Goal: Transaction & Acquisition: Purchase product/service

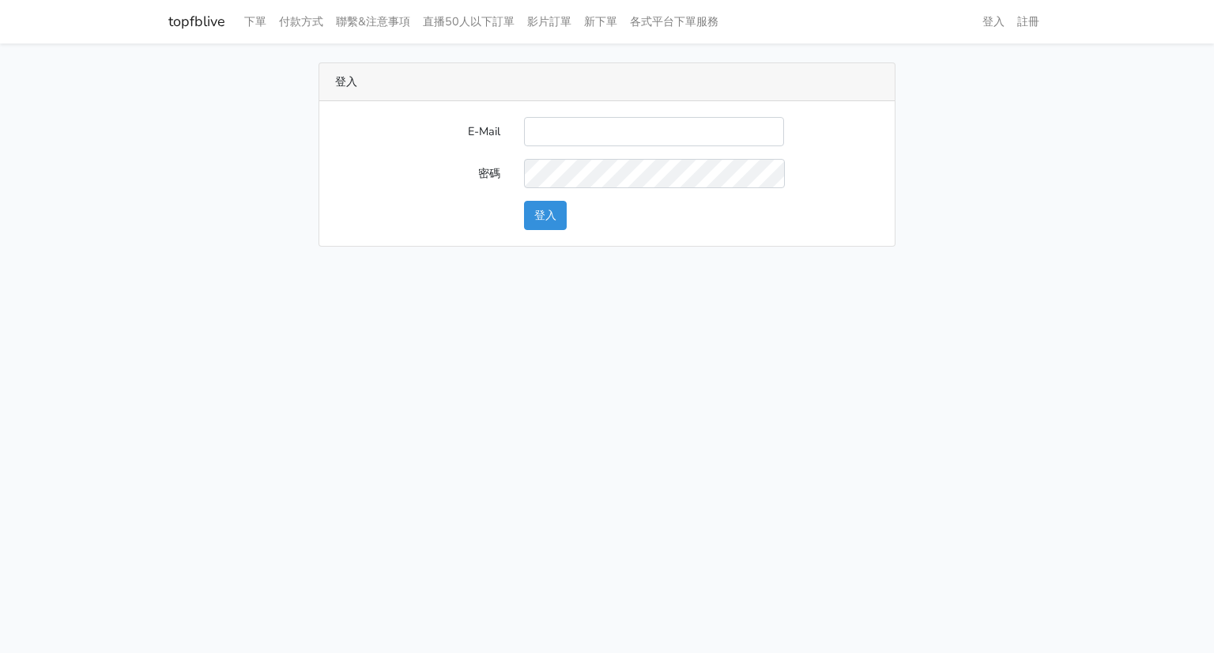
type input "michael_tseng@beurlux.com"
click at [524, 201] on button "登入" at bounding box center [545, 215] width 43 height 29
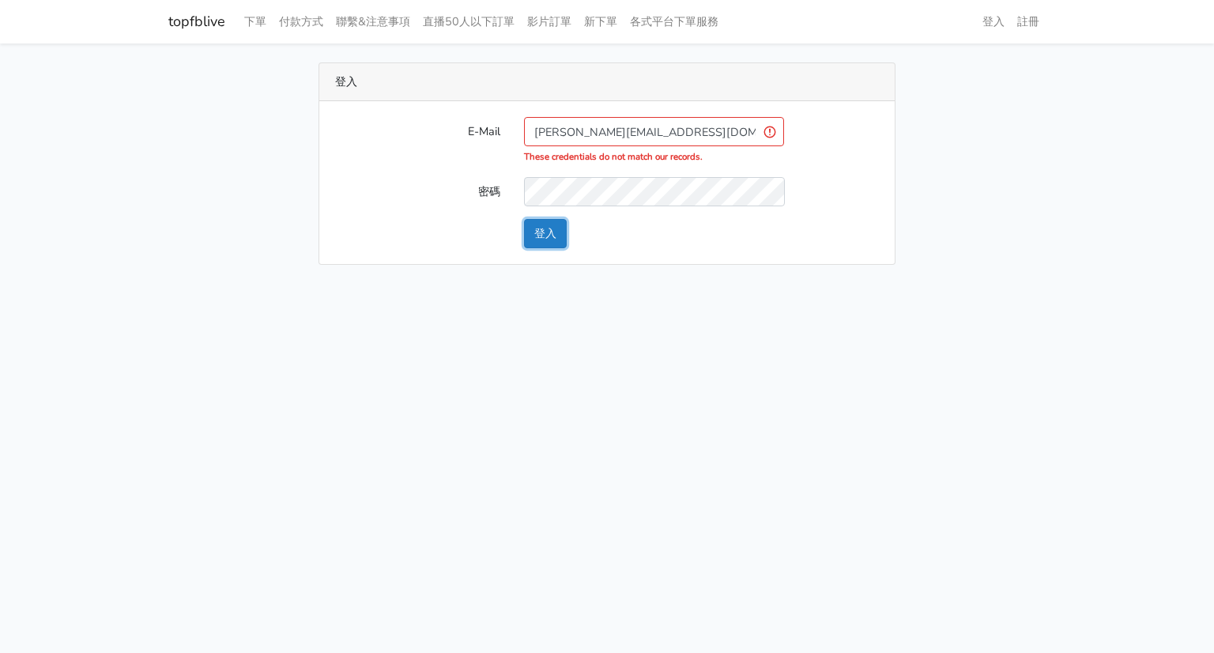
click at [536, 237] on button "登入" at bounding box center [545, 233] width 43 height 29
click at [747, 284] on html "topfblive 下單 付款方式 聯繫&注意事項 直播50人以下訂單 影片訂單 新下單 各式平台下單服務 登入 註冊" at bounding box center [607, 142] width 1214 height 284
click at [619, 133] on input "[PERSON_NAME][EMAIL_ADDRESS][DOMAIN_NAME]" at bounding box center [654, 131] width 260 height 29
click at [619, 133] on input "michael_tseng@beurlux.com" at bounding box center [654, 131] width 260 height 29
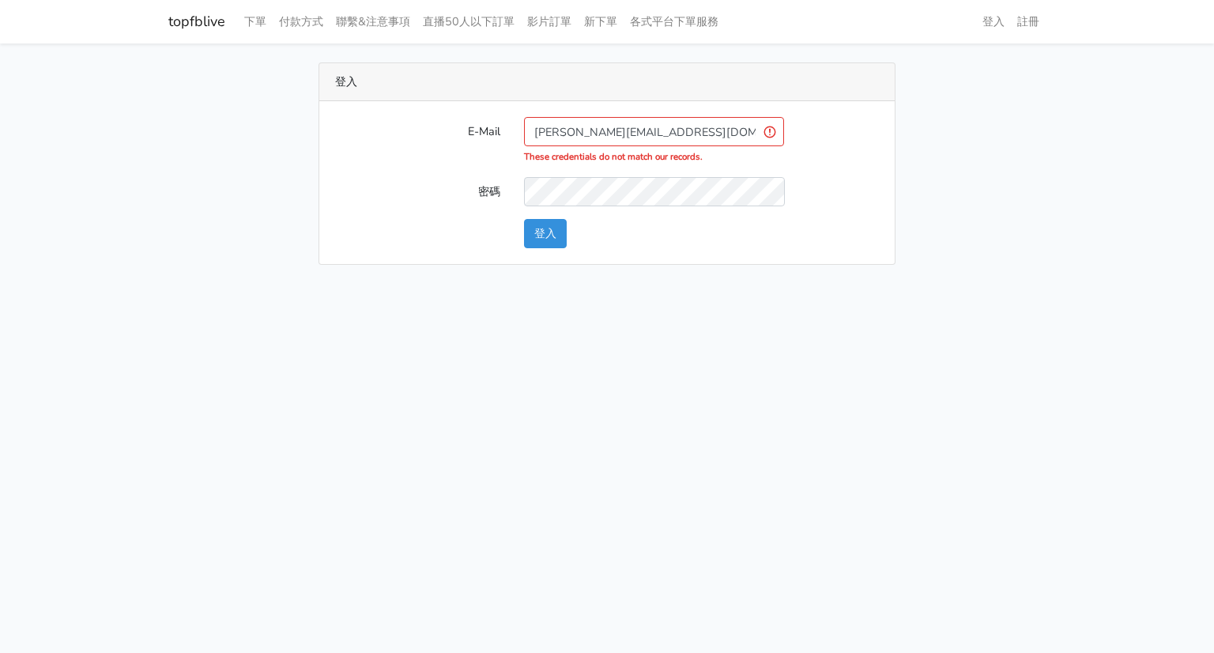
click at [971, 162] on div "登入 E-Mail michael_tseng@beurlux.com These credentials do not match our records.…" at bounding box center [606, 163] width 901 height 202
click at [524, 219] on button "登入" at bounding box center [545, 233] width 43 height 29
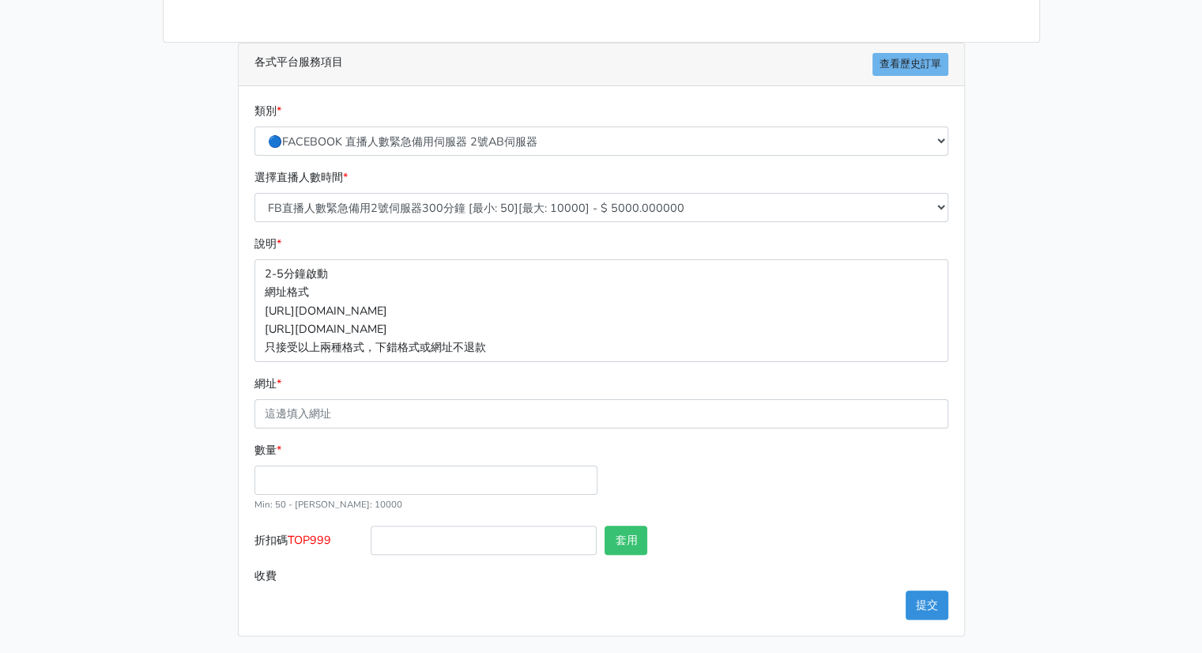
scroll to position [240, 0]
click at [1100, 443] on main "請照說明的網址格式下單，這邊的服務都沒退款項目，下單就無法退款 此服務無保固，如愛心、讚、追蹤、觀看次數等等，如有掉落，不會補充 使用服務前，請把各個平台設定…" at bounding box center [601, 228] width 1202 height 851
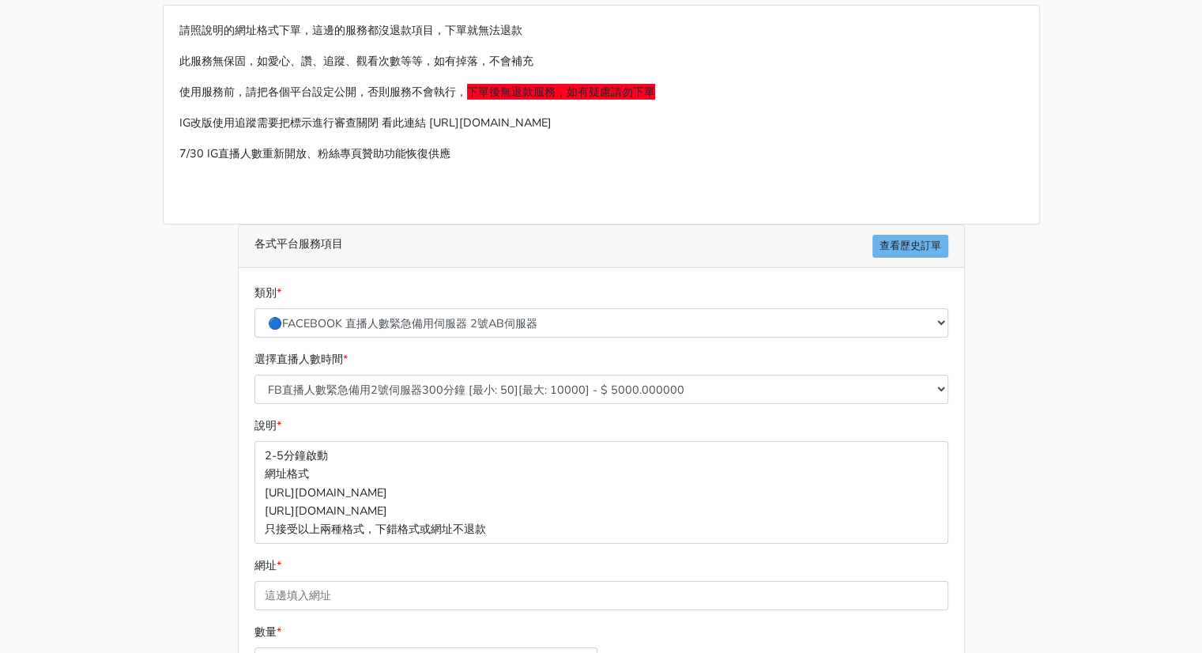
scroll to position [0, 0]
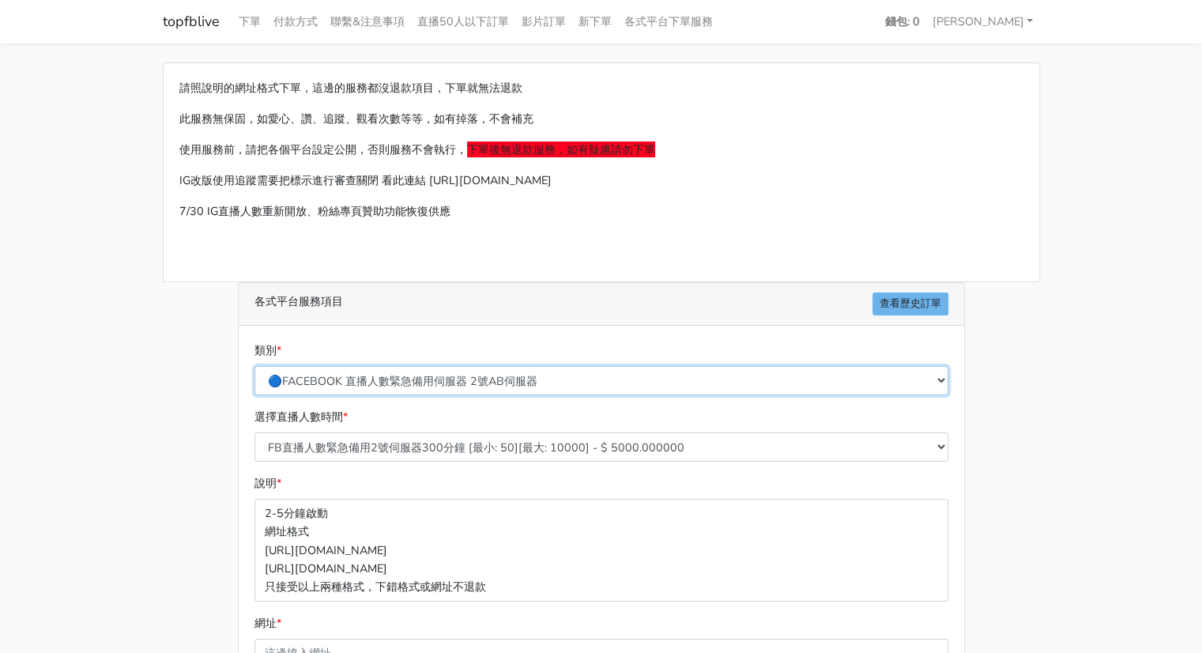
click at [456, 377] on select "🔵FACEBOOK 直播人數緊急備用伺服器 2號AB伺服器 🔵FACEBOOK 網軍專用貼文留言 安全保密 🔵9/30 FACEBOOK 直播人數緩慢進場緩慢…" at bounding box center [601, 380] width 694 height 29
click at [37, 401] on main "請照說明的網址格式下單，這邊的服務都沒退款項目，下單就無法退款 此服務無保固，如愛心、讚、追蹤、觀看次數等等，如有掉落，不會補充 使用服務前，請把各個平台設定…" at bounding box center [601, 468] width 1202 height 851
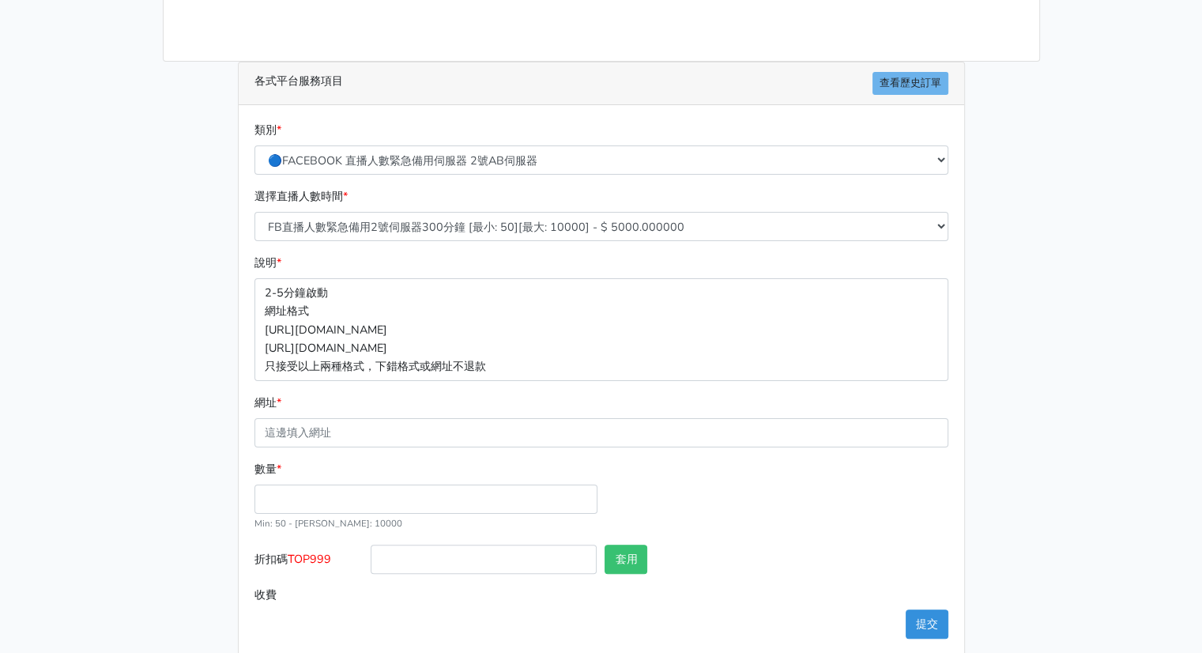
scroll to position [240, 0]
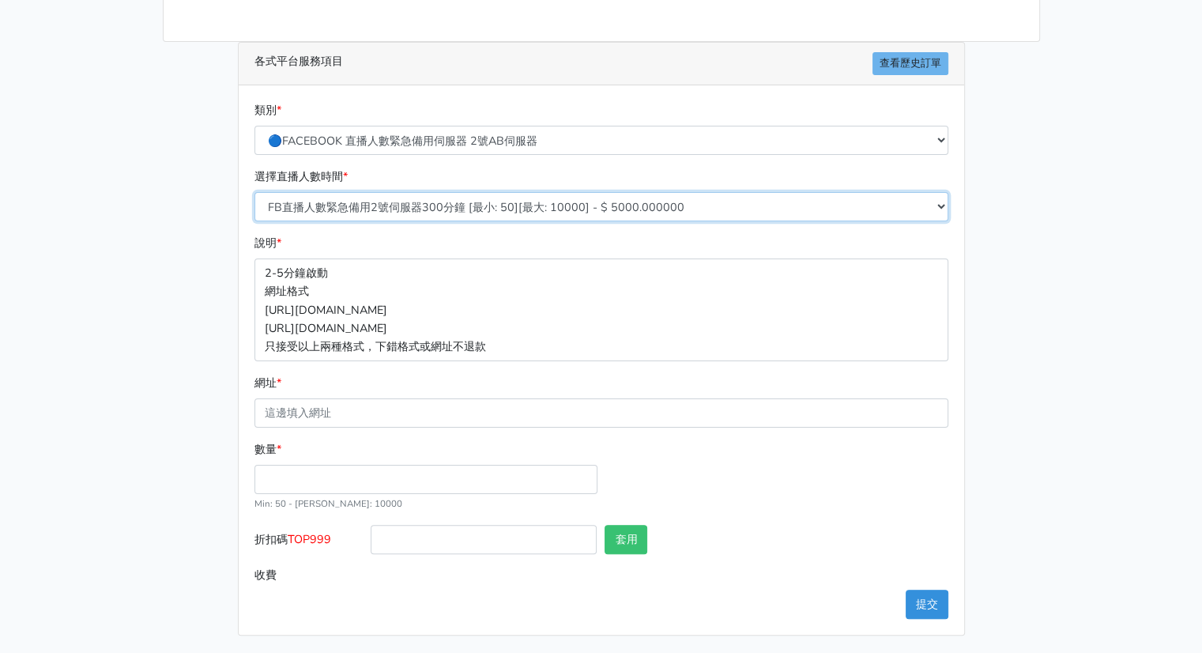
click at [550, 210] on select "FB直播人數緊急備用2號伺服器300分鐘 [最小: 50][最大: 10000] - $ 5000.000000 FB直播人數緊急備用2號伺服器60分鐘 [最…" at bounding box center [601, 206] width 694 height 29
select select "577"
click at [254, 192] on select "FB直播人數緊急備用2號伺服器300分鐘 [最小: 50][最大: 10000] - $ 5000.000000 FB直播人數緊急備用2號伺服器60分鐘 [最…" at bounding box center [601, 206] width 694 height 29
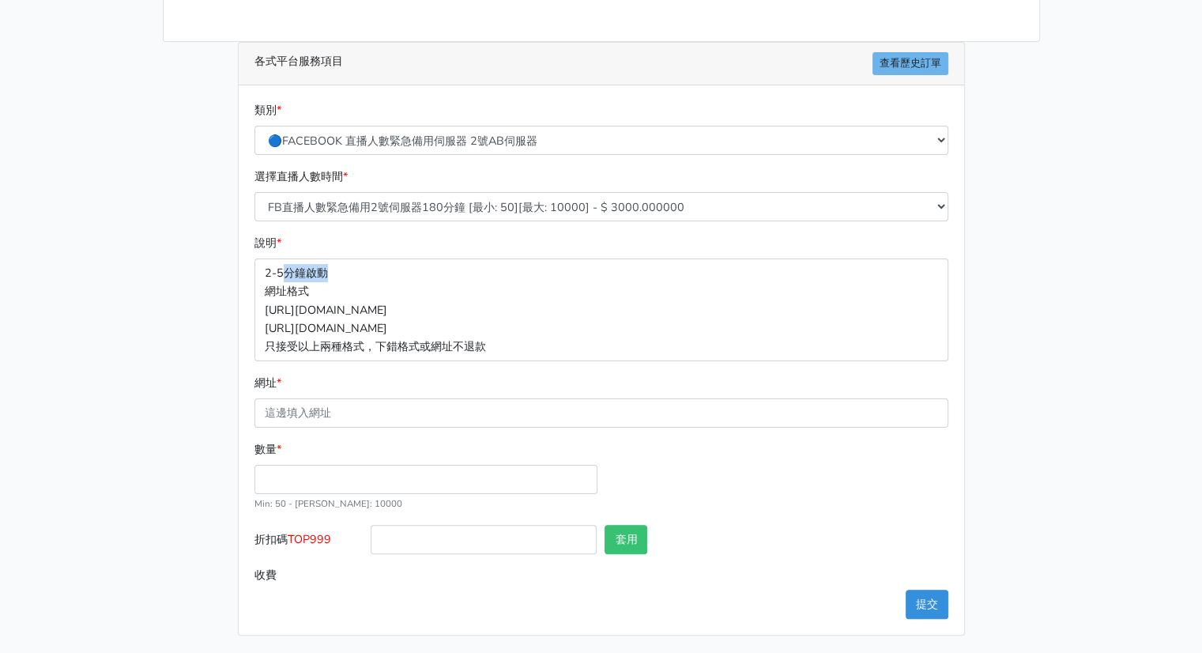
drag, startPoint x: 280, startPoint y: 269, endPoint x: 354, endPoint y: 276, distance: 73.8
click at [354, 276] on p "2-5分鐘啟動 網址格式 https://www.facebook.com/1000830119985/videos/2214366008285 https:…" at bounding box center [601, 309] width 694 height 102
click at [344, 478] on input "數量 *" at bounding box center [425, 479] width 343 height 29
type input "150"
type input "450.000"
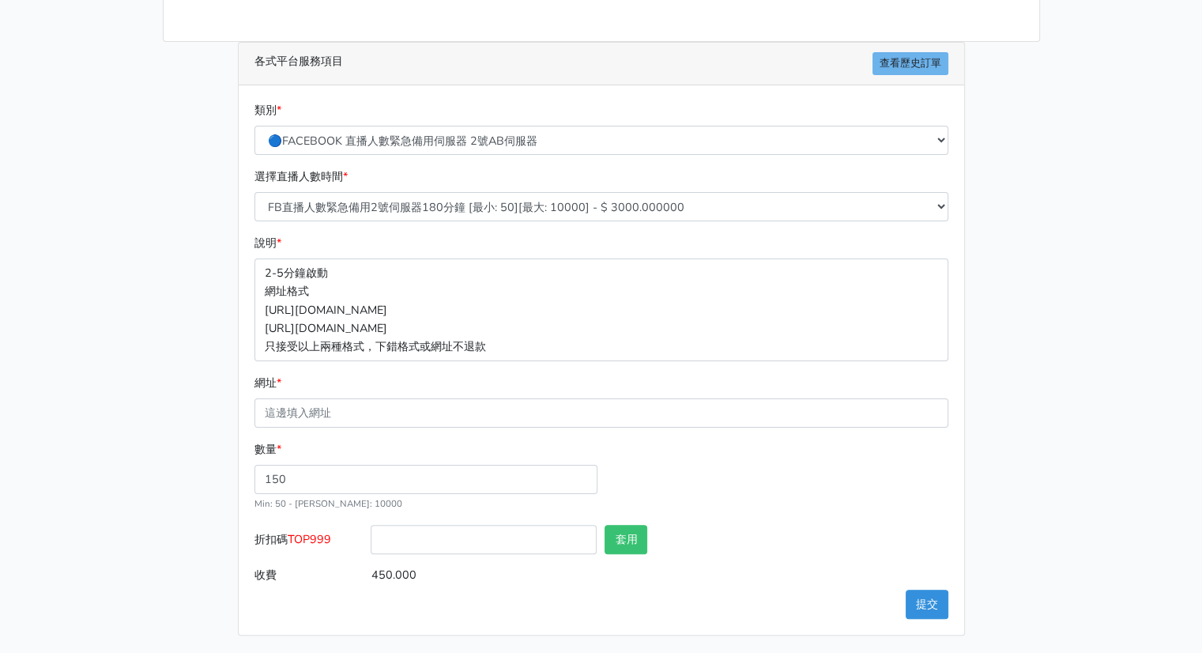
click at [781, 491] on div "數量 * 150 Min: 50 - Max: 10000" at bounding box center [601, 482] width 702 height 85
click at [1136, 403] on main "請照說明的網址格式下單，這邊的服務都沒退款項目，下單就無法退款 此服務無保固，如愛心、讚、追蹤、觀看次數等等，如有掉落，不會補充 使用服務前，請把各個平台設定…" at bounding box center [601, 228] width 1202 height 851
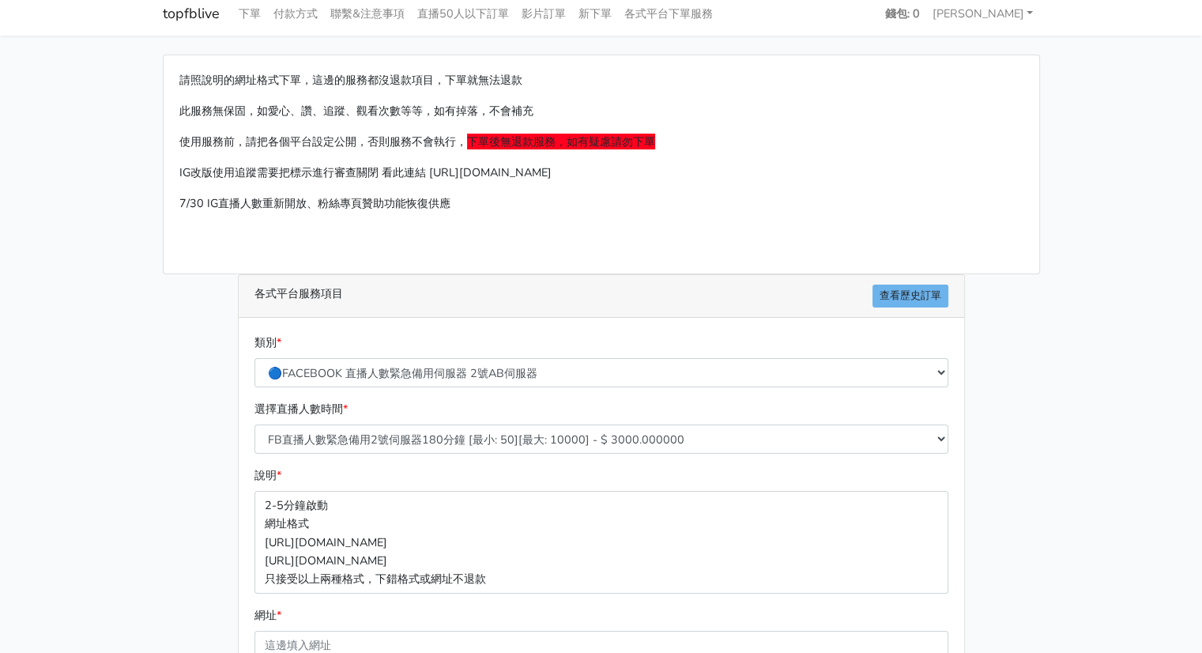
scroll to position [0, 0]
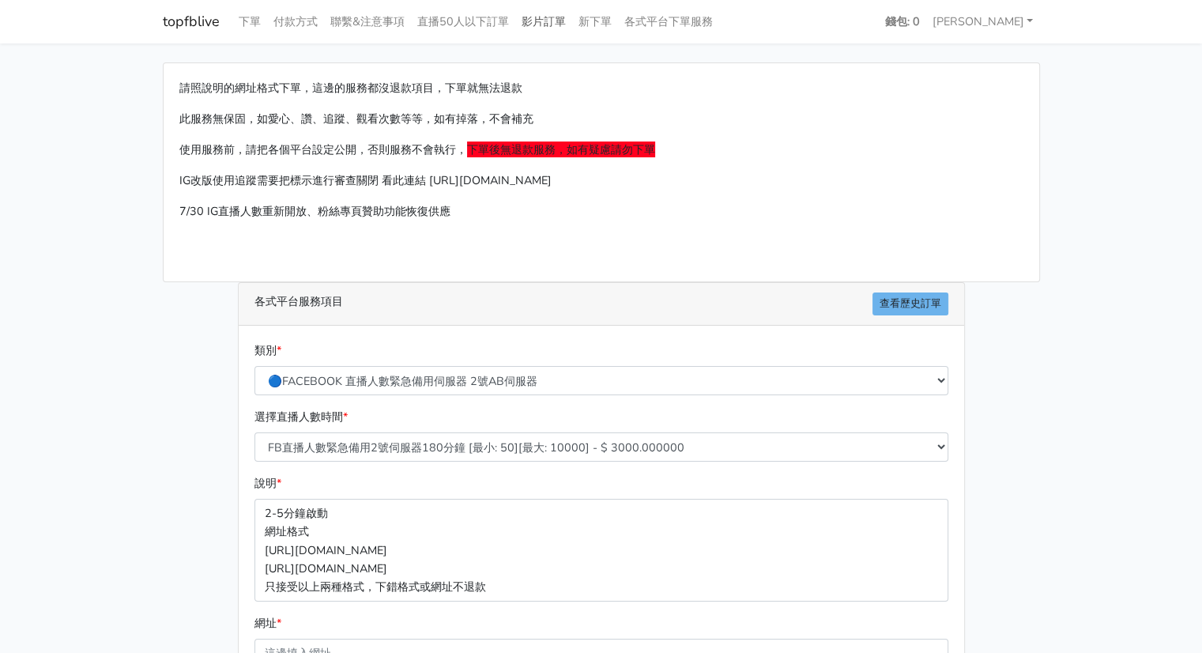
click at [533, 20] on link "影片訂單" at bounding box center [543, 21] width 57 height 31
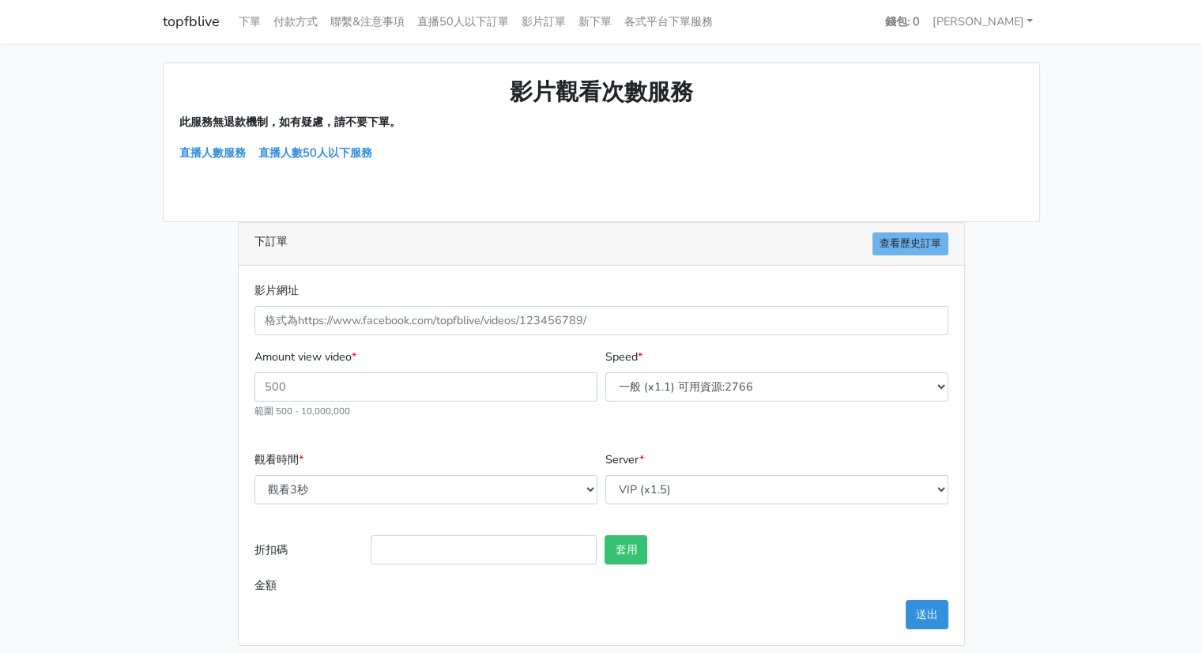
scroll to position [10, 0]
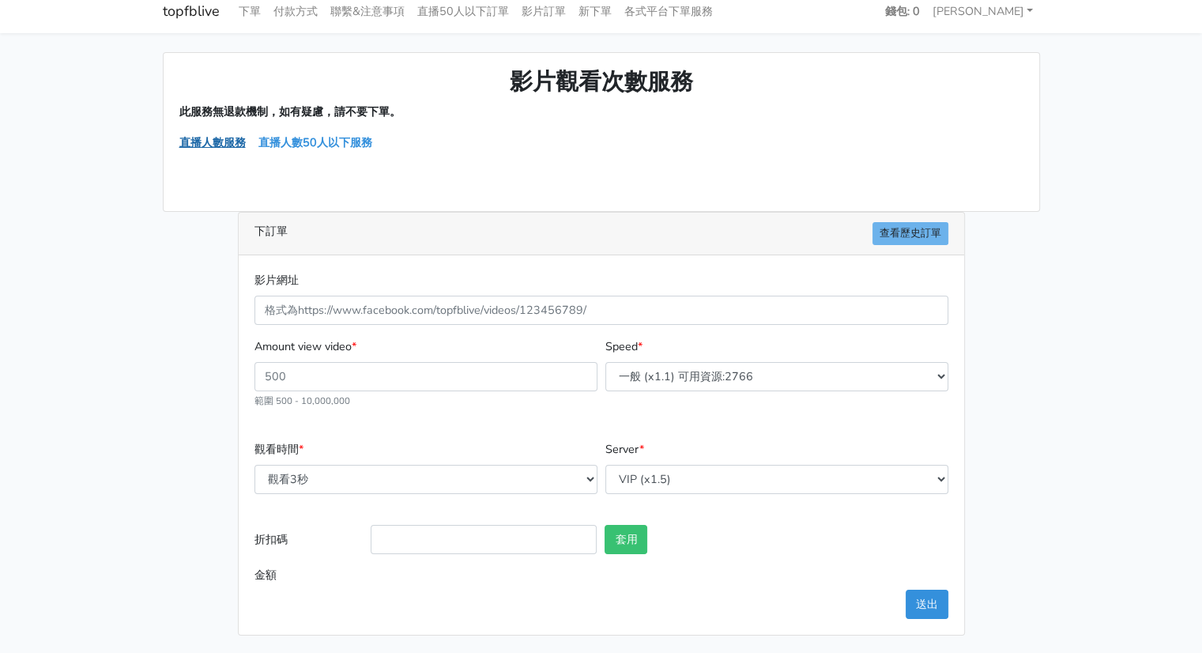
click at [218, 140] on link "直播人數服務" at bounding box center [212, 142] width 66 height 16
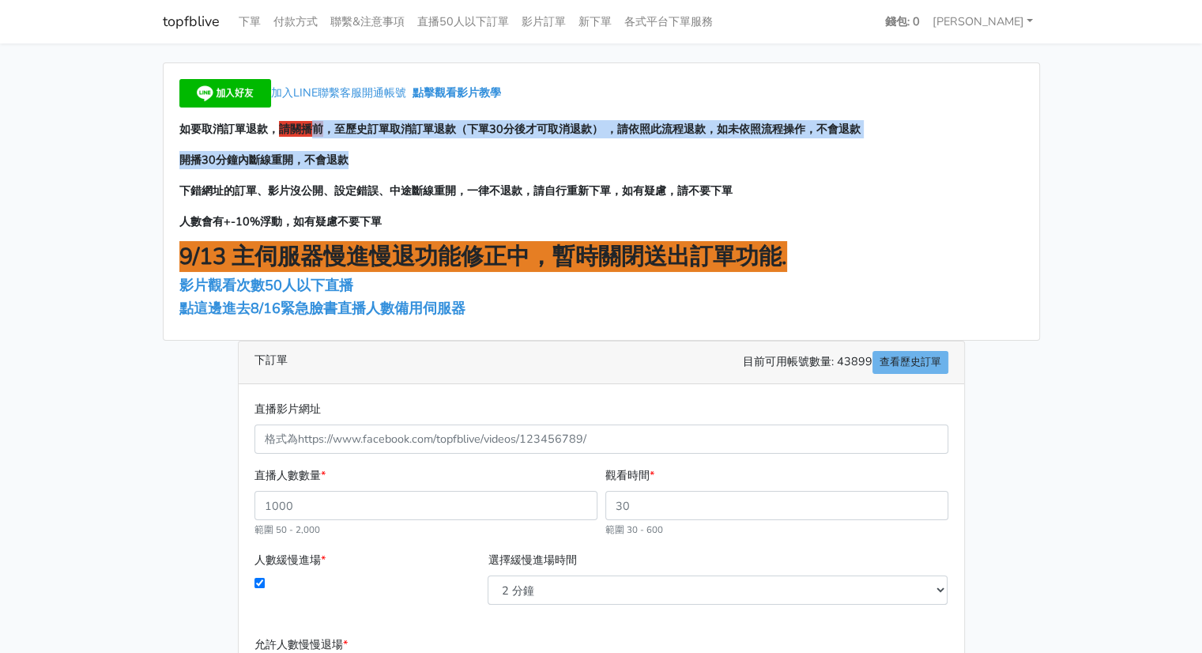
drag, startPoint x: 319, startPoint y: 127, endPoint x: 514, endPoint y: 162, distance: 197.5
click at [514, 162] on div "加入LINE聯繫客服開通帳號 點擊觀看影片教學 如要取消訂單退款， 請關播前 ，至歷史訂單取消訂單退款（下單30分後才可取消退款） ，請依照此流程退款，如未依…" at bounding box center [601, 201] width 875 height 277
click at [375, 159] on p "開播30分鐘內斷線重開，不會退款" at bounding box center [601, 160] width 844 height 18
drag, startPoint x: 357, startPoint y: 125, endPoint x: 749, endPoint y: 149, distance: 392.7
click at [749, 149] on div "加入LINE聯繫客服開通帳號 點擊觀看影片教學 如要取消訂單退款， 請關播前 ，至歷史訂單取消訂單退款（下單30分後才可取消退款） ，請依照此流程退款，如未依…" at bounding box center [601, 201] width 875 height 277
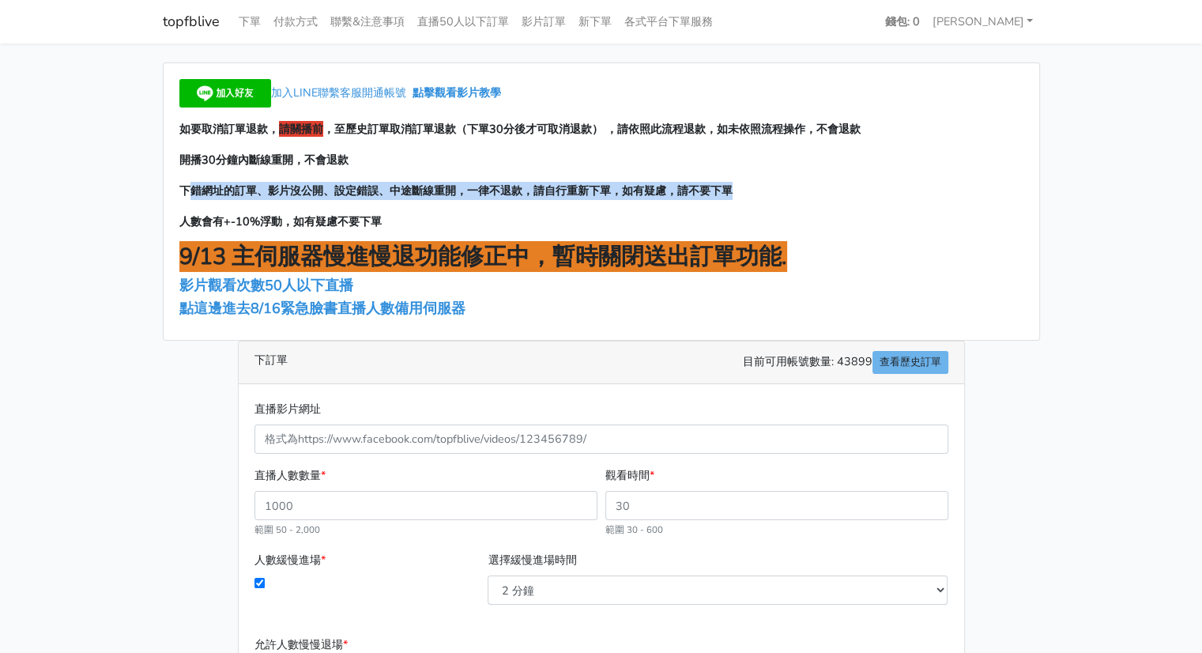
drag, startPoint x: 188, startPoint y: 188, endPoint x: 761, endPoint y: 185, distance: 572.8
click at [761, 185] on p "下錯網址的訂單、影片沒公開、設定錯誤、中途斷線重開，一律不退款，請自行重新下單，如有疑慮，請不要下單" at bounding box center [601, 191] width 844 height 18
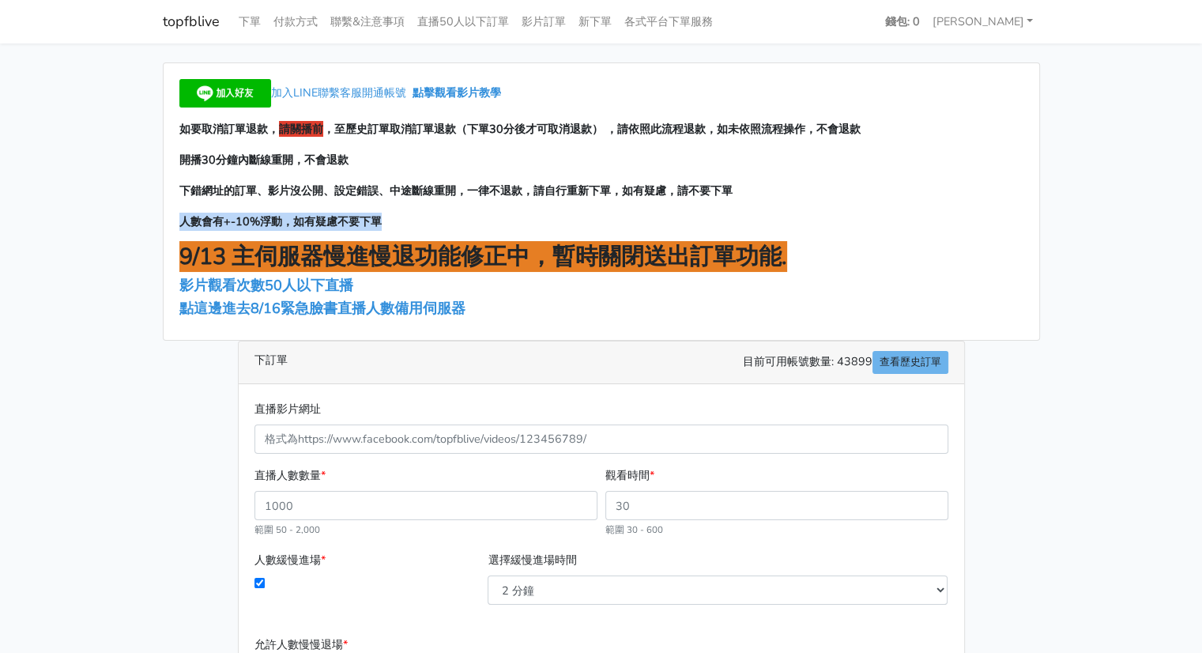
drag, startPoint x: 171, startPoint y: 217, endPoint x: 392, endPoint y: 216, distance: 221.2
click at [392, 216] on div "加入LINE聯繫客服開通帳號 點擊觀看影片教學 如要取消訂單退款， 請關播前 ，至歷史訂單取消訂單退款（下單30分後才可取消退款） ，請依照此流程退款，如未依…" at bounding box center [601, 201] width 875 height 277
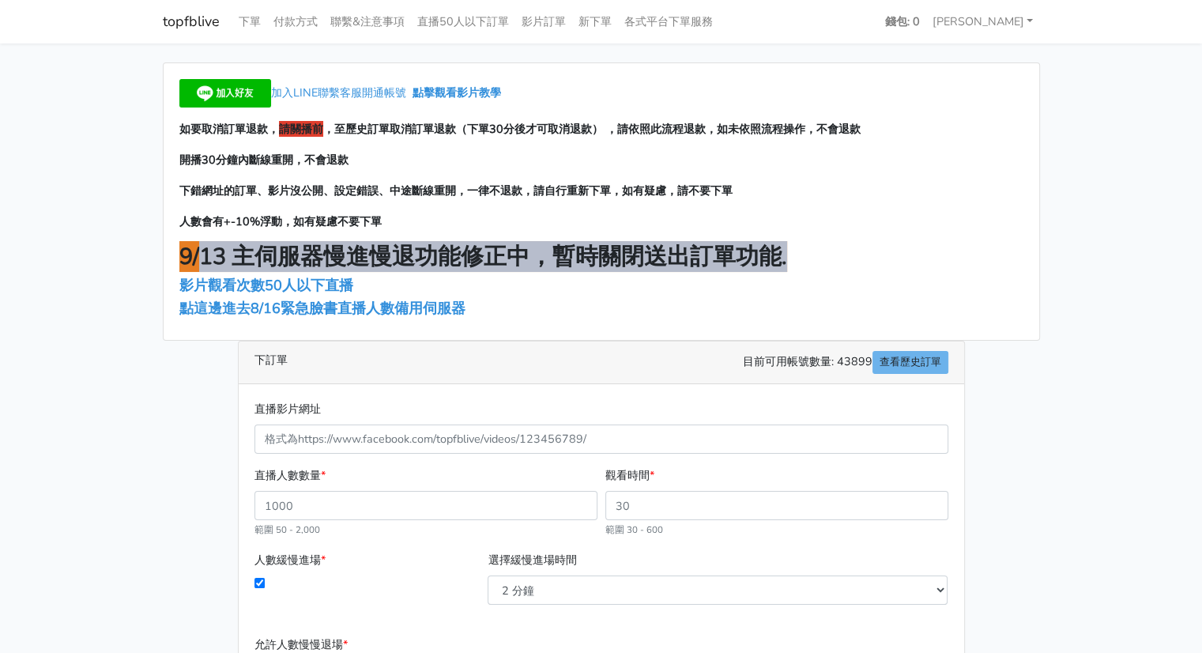
drag, startPoint x: 199, startPoint y: 262, endPoint x: 801, endPoint y: 257, distance: 602.1
click at [801, 257] on h2 "9/13 主伺服器慢進慢退功能修正中，暫時關閉送出訂單功能." at bounding box center [601, 257] width 844 height 28
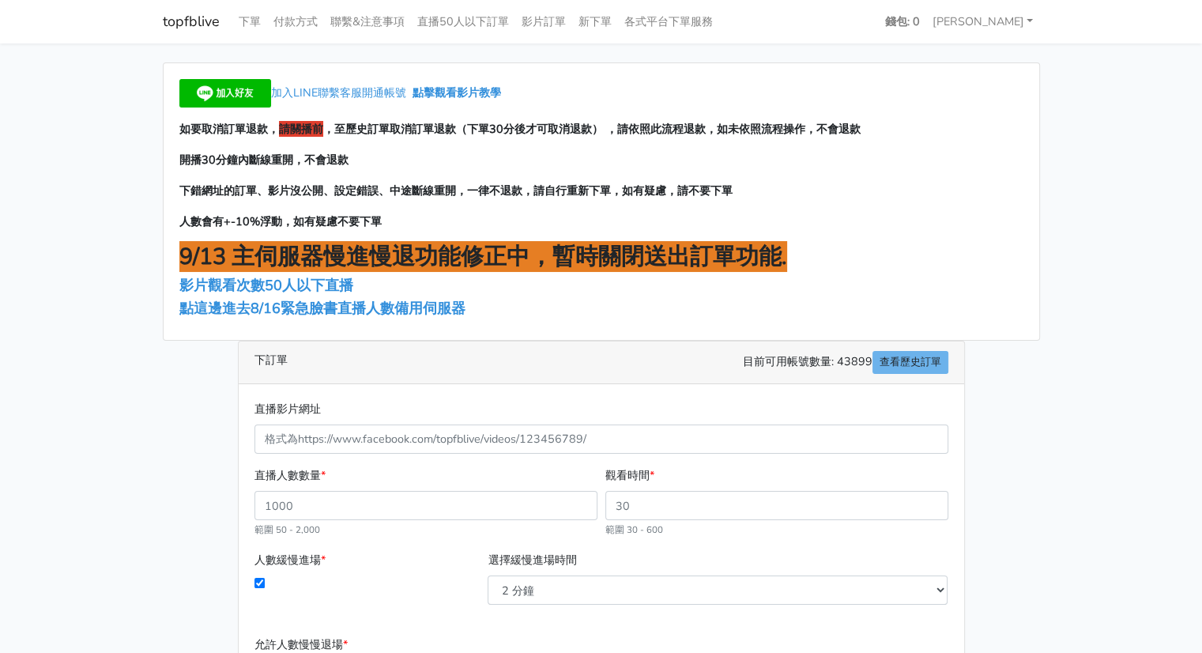
click at [616, 290] on h5 "影片觀看次數 50人以下直播" at bounding box center [601, 285] width 844 height 17
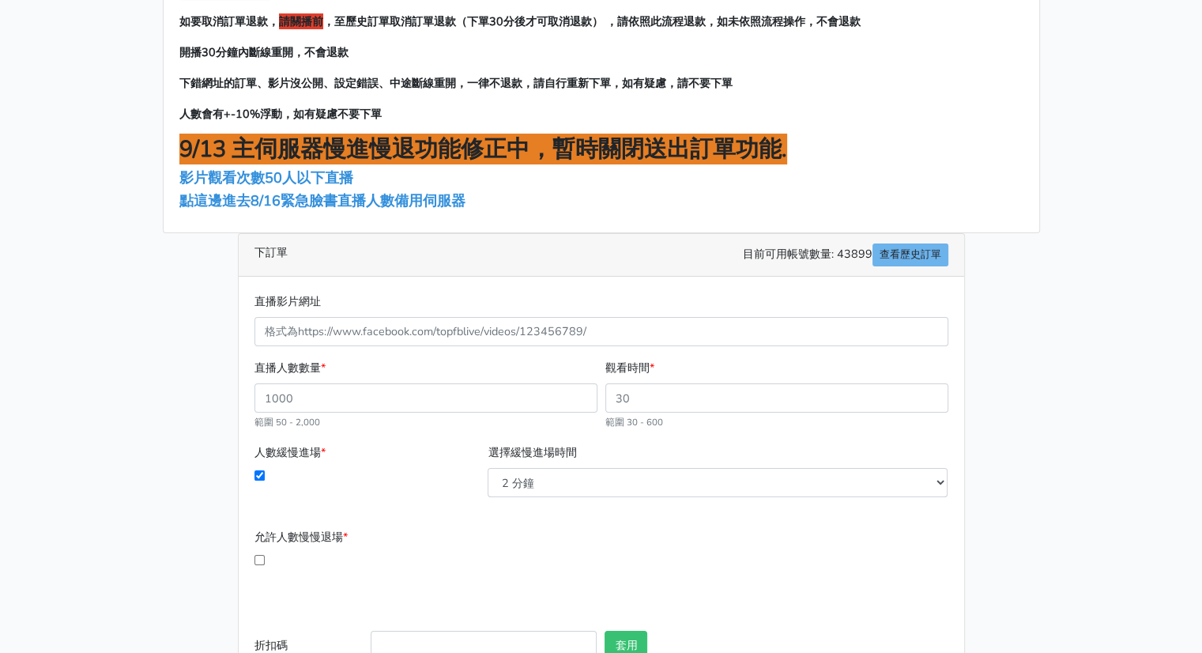
scroll to position [158, 0]
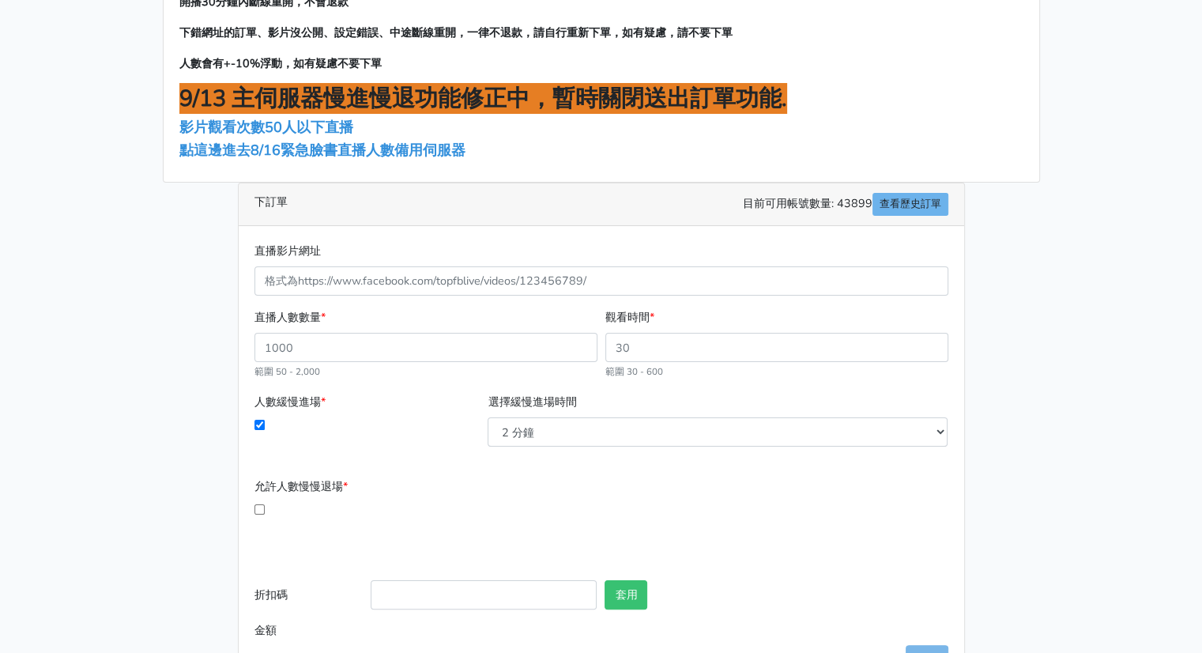
click at [705, 208] on div "下訂單 目前可用帳號數量: 43899 查看歷史訂單" at bounding box center [601, 204] width 725 height 43
click at [849, 217] on div "下訂單 目前可用帳號數量: 43899 查看歷史訂單" at bounding box center [601, 204] width 725 height 43
click at [905, 207] on link "查看歷史訂單" at bounding box center [910, 204] width 76 height 23
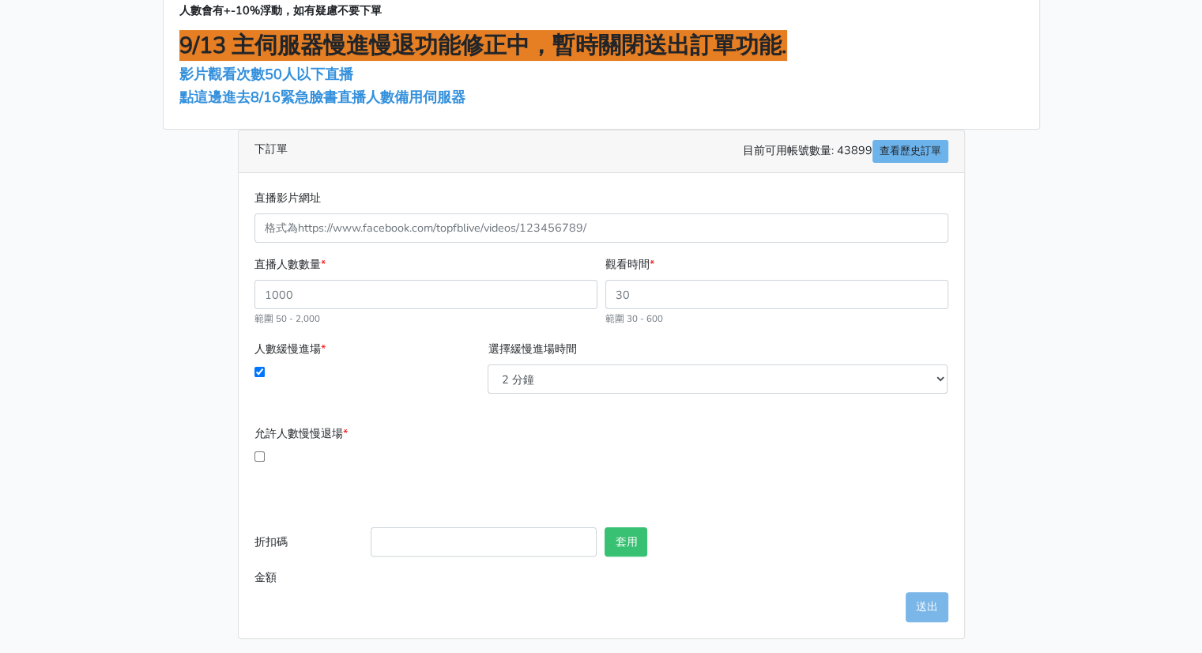
scroll to position [213, 0]
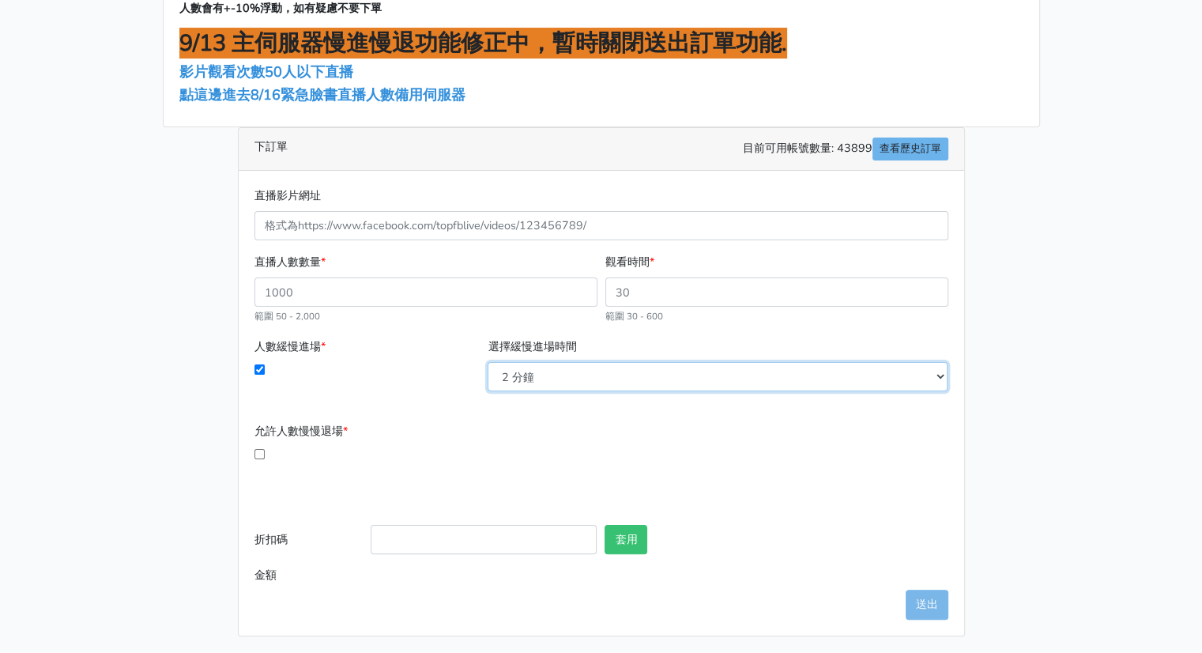
click at [643, 365] on select "2 分鐘 3 分鐘 5 分鐘 7 分鐘 10 分鐘 11 分鐘 12 分鐘 13 分鐘 14 分鐘 15 分鐘 16 分鐘" at bounding box center [717, 376] width 460 height 29
select select "3"
click at [487, 362] on select "2 分鐘 3 分鐘 5 分鐘 7 分鐘 10 分鐘 11 分鐘 12 分鐘 13 分鐘 14 分鐘 15 分鐘 16 分鐘" at bounding box center [717, 376] width 460 height 29
click at [262, 450] on input "允許人數慢慢退場 *" at bounding box center [259, 454] width 10 height 10
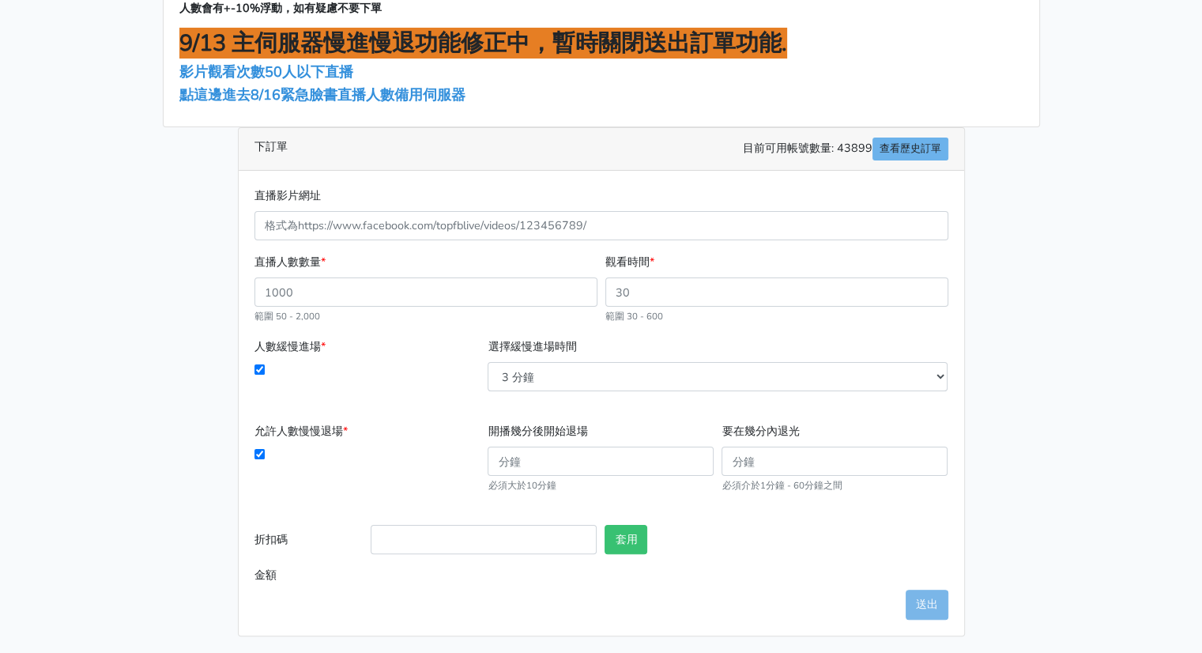
click at [262, 450] on input "允許人數慢慢退場 *" at bounding box center [259, 454] width 10 height 10
click at [249, 455] on div "直播影片網址 直播人數數量 * 範圍 50 - 2,000 觀看時間 * 範圍 30 - 600 人數緩慢進場 * 2 分鐘 3 分鐘 *" at bounding box center [601, 403] width 725 height 465
click at [256, 453] on input "允許人數慢慢退場 *" at bounding box center [259, 454] width 10 height 10
click at [630, 458] on input "開播幾分後開始退場" at bounding box center [600, 460] width 226 height 29
click at [800, 457] on input "要在幾分內退光" at bounding box center [834, 460] width 226 height 29
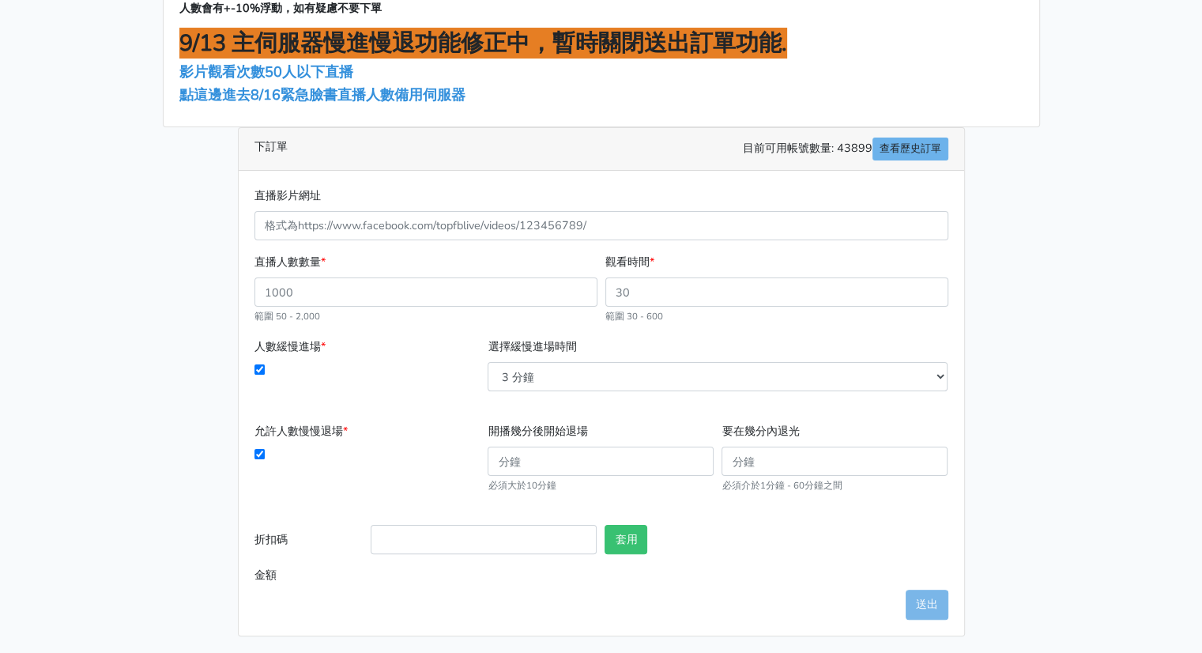
click at [258, 446] on div "允許人數慢慢退場 *" at bounding box center [367, 458] width 234 height 72
click at [257, 451] on input "允許人數慢慢退場 *" at bounding box center [259, 454] width 10 height 10
checkbox input "false"
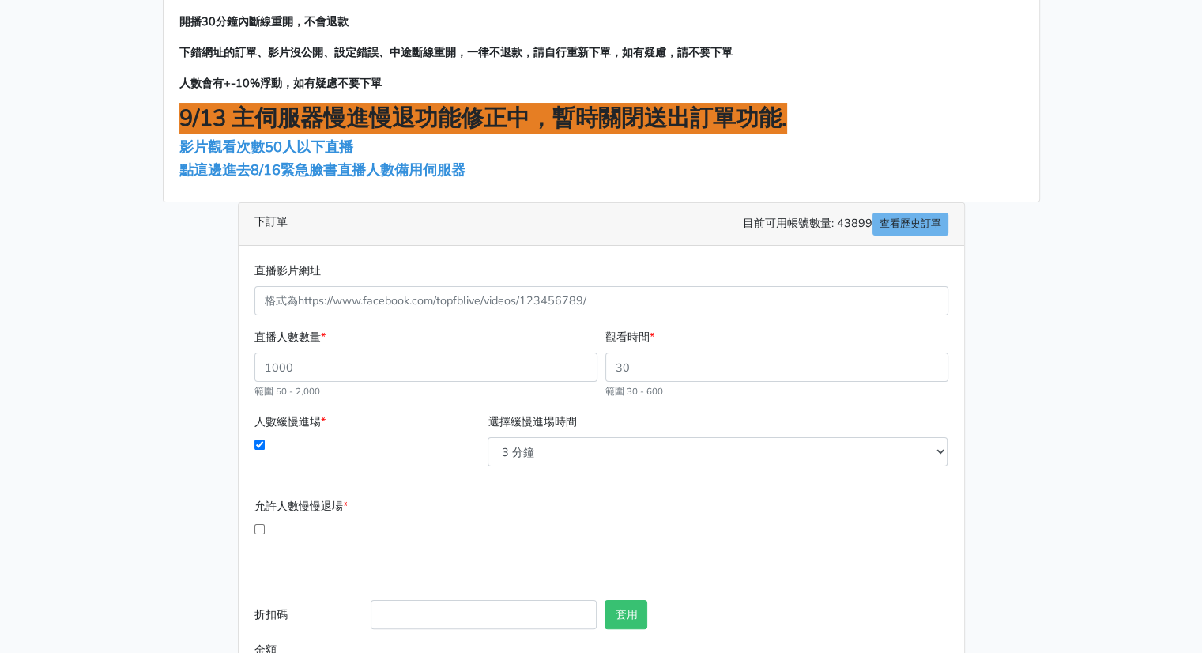
scroll to position [134, 0]
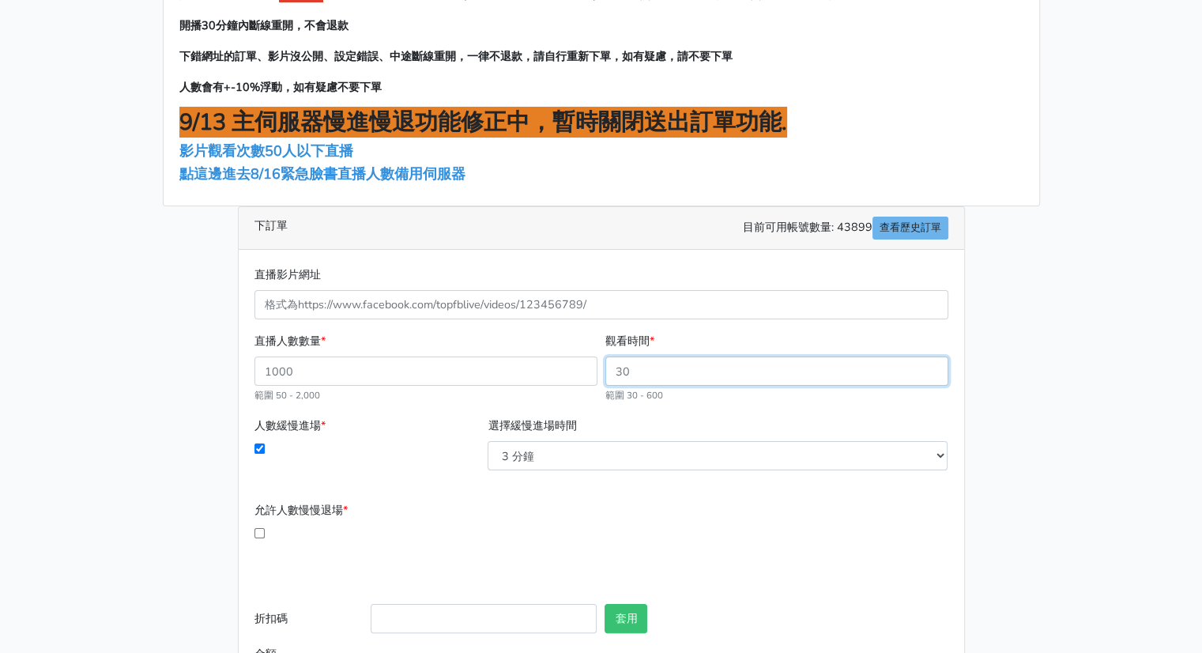
click at [645, 376] on input "觀看時間 *" at bounding box center [776, 370] width 343 height 29
drag, startPoint x: 665, startPoint y: 369, endPoint x: 547, endPoint y: 367, distance: 118.5
click at [547, 367] on div "直播人數數量 * 範圍 50 - 2,000 觀看時間 * 範圍 30 - 600" at bounding box center [601, 374] width 702 height 85
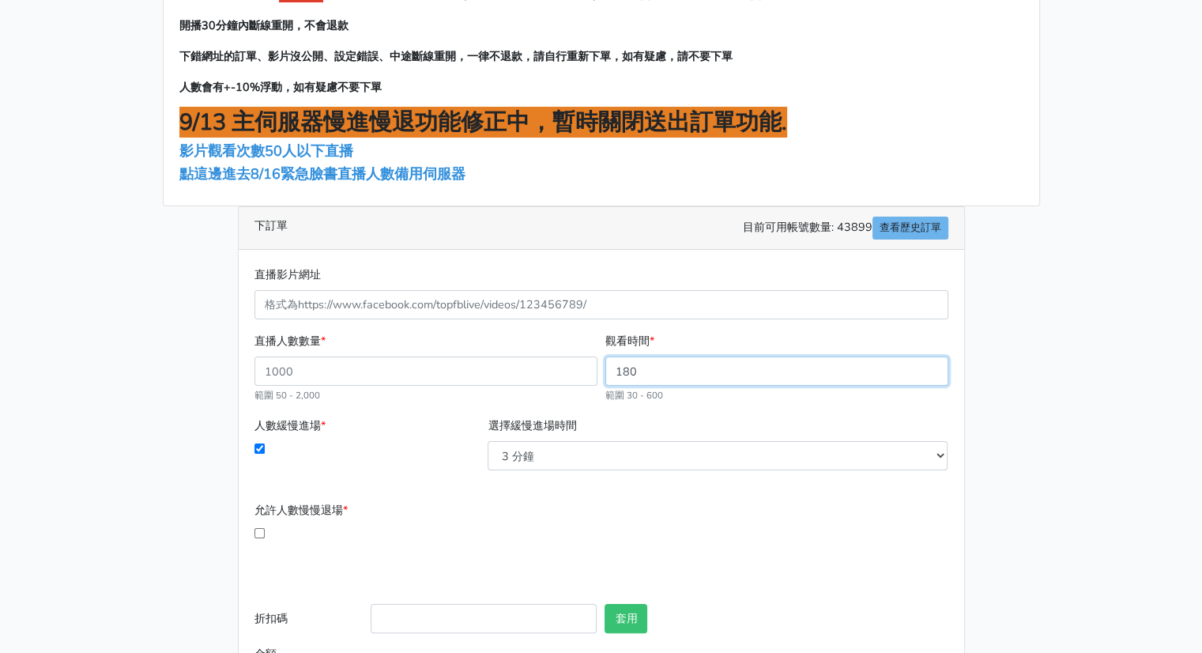
type input "180"
type input "-1"
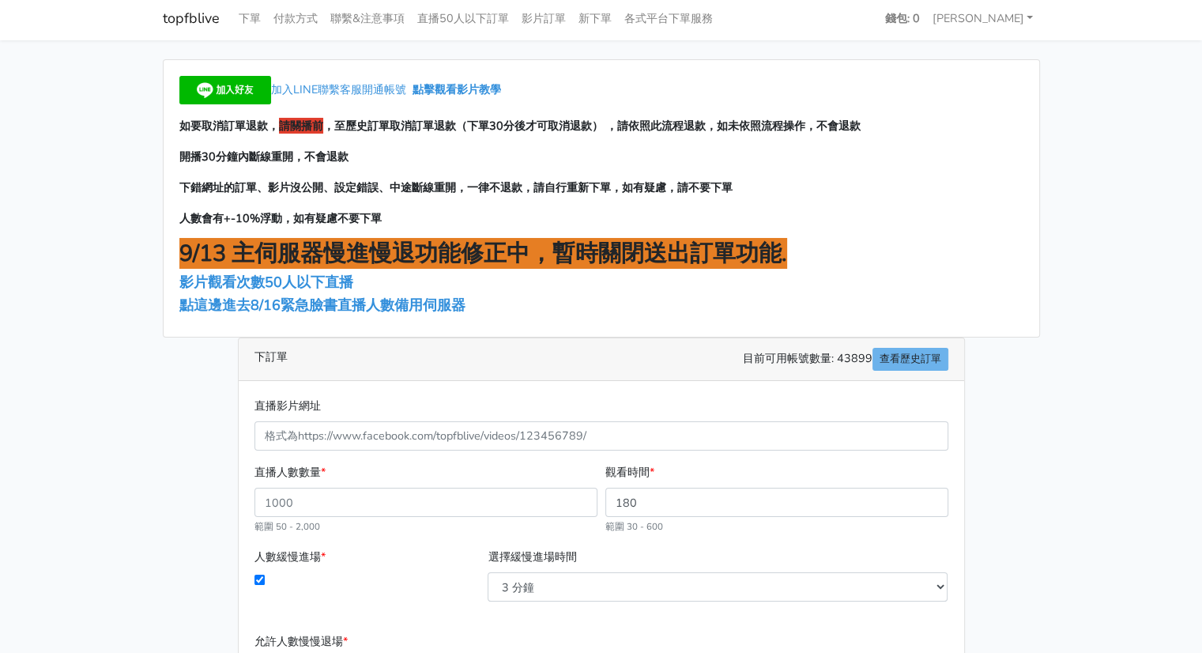
scroll to position [0, 0]
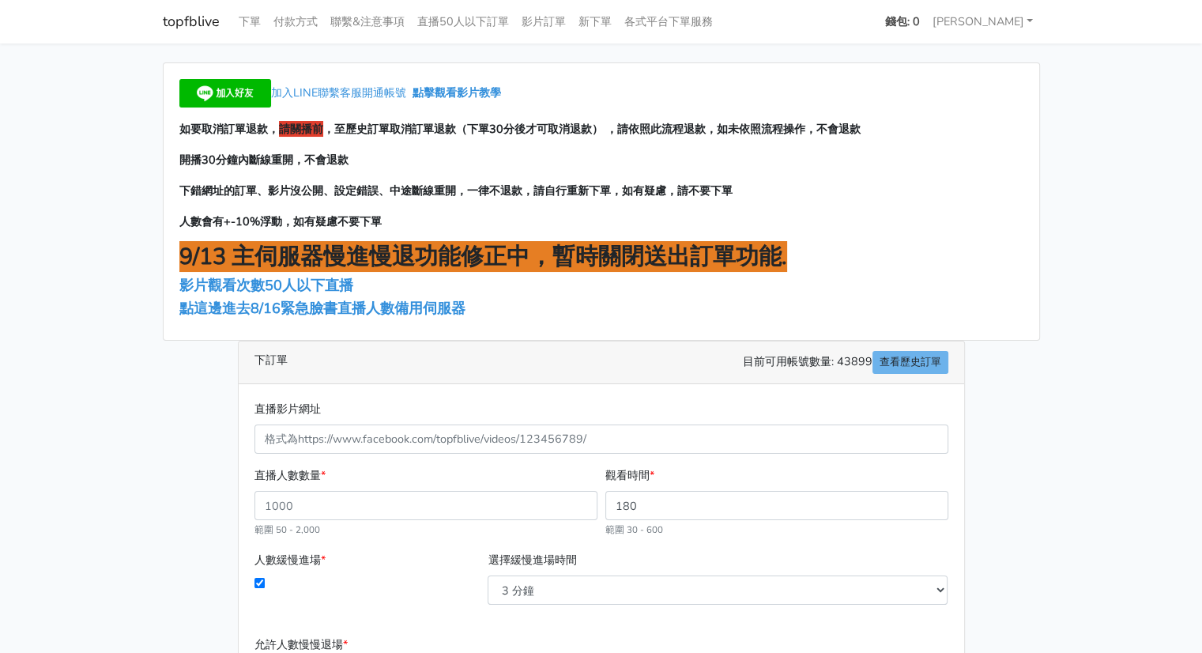
click at [920, 19] on strong "錢包: 0" at bounding box center [902, 21] width 35 height 16
click at [284, 22] on link "付款方式" at bounding box center [295, 21] width 57 height 31
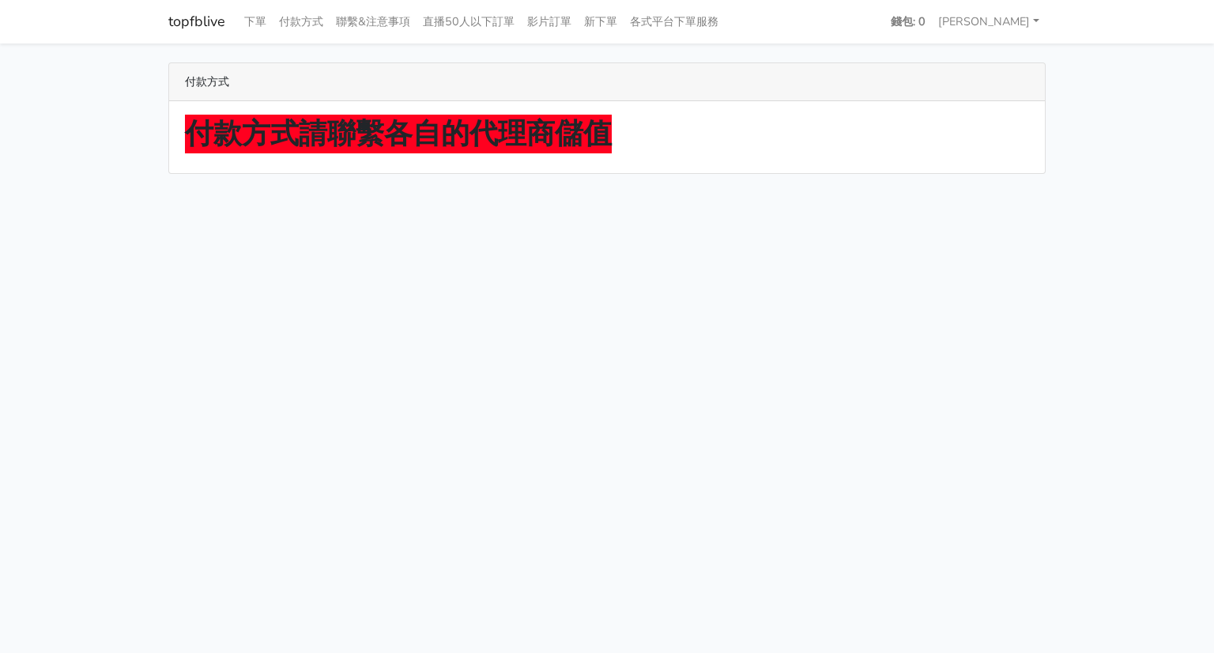
click at [414, 140] on strong "付款方式請聯繫各自的代理商儲值" at bounding box center [398, 134] width 427 height 39
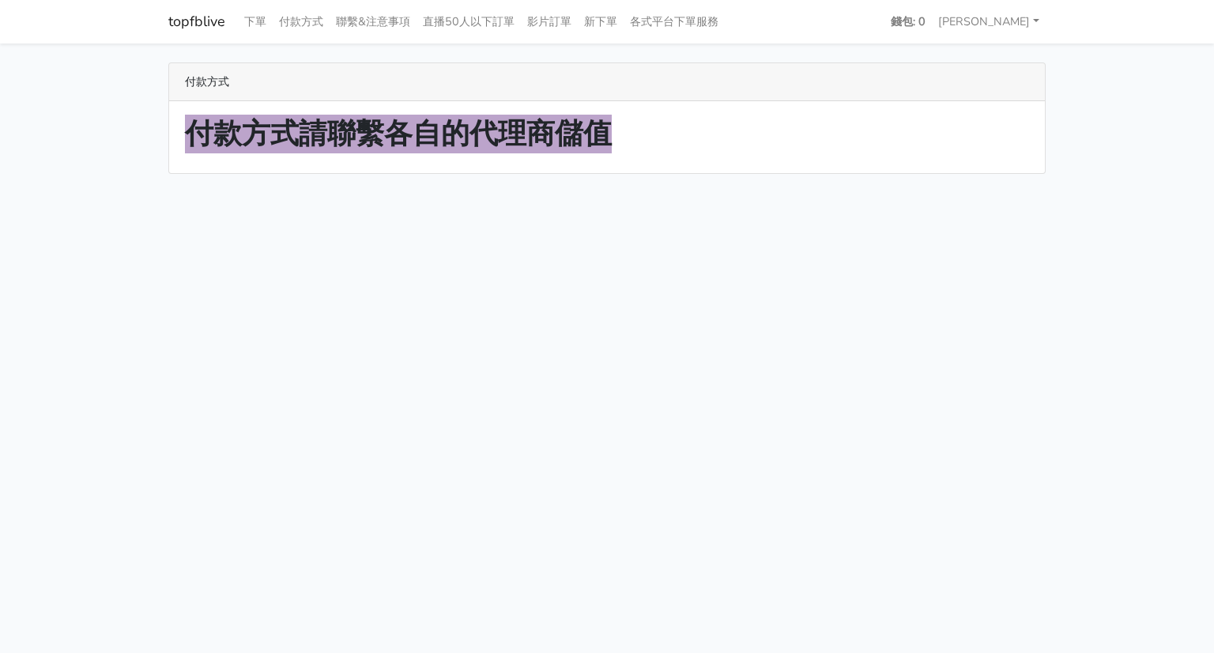
click at [414, 140] on strong "付款方式請聯繫各自的代理商儲值" at bounding box center [398, 134] width 427 height 39
click at [248, 19] on link "下單" at bounding box center [255, 21] width 35 height 31
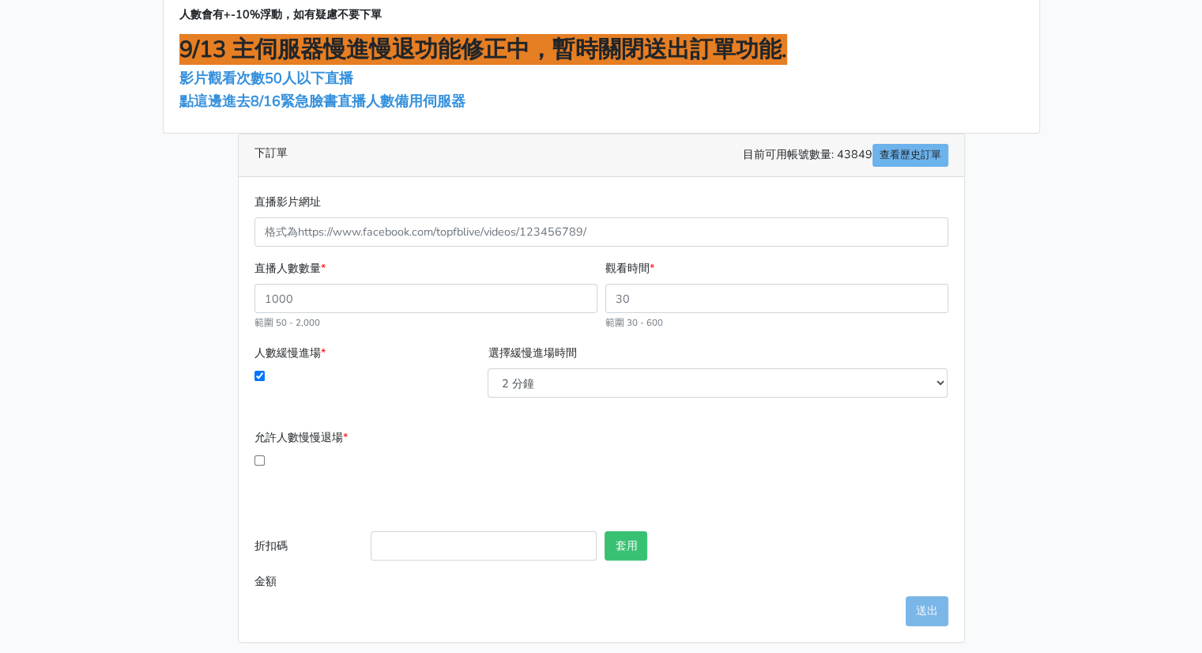
scroll to position [213, 0]
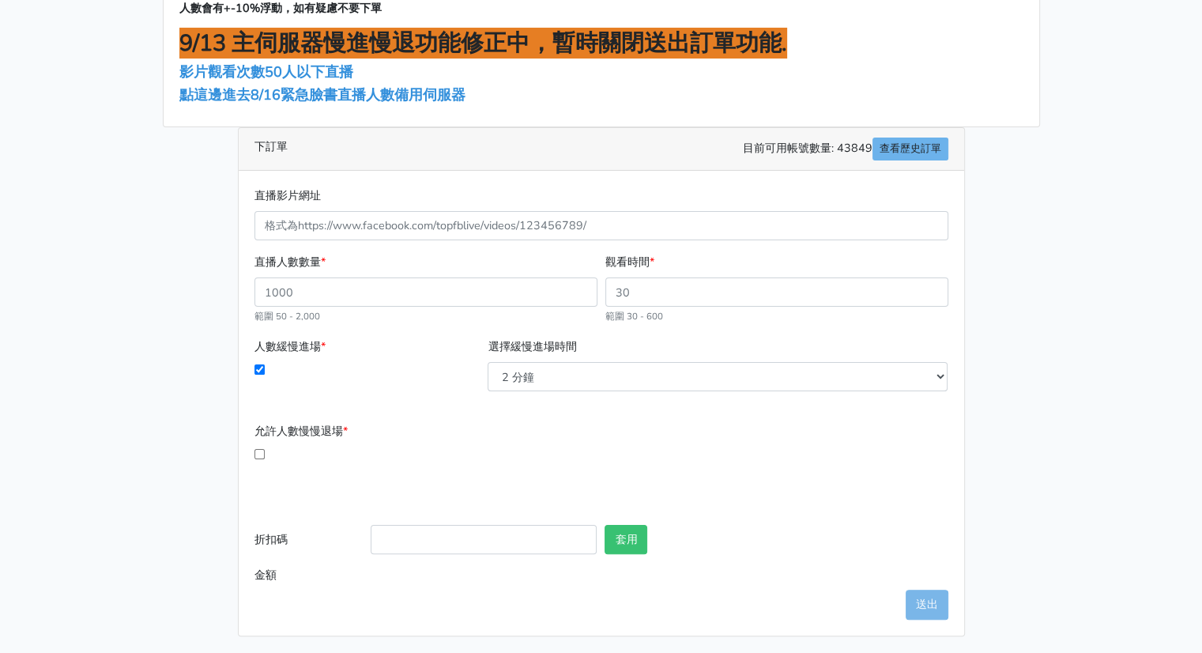
click at [1066, 360] on main "加入LINE聯繫客服開通帳號 點擊觀看影片教學 如要取消訂單退款， 請關播前 ，至歷史訂單取消訂單退款（下單30分後才可取消退款） ，請依照此流程退款，如未依…" at bounding box center [601, 242] width 1202 height 824
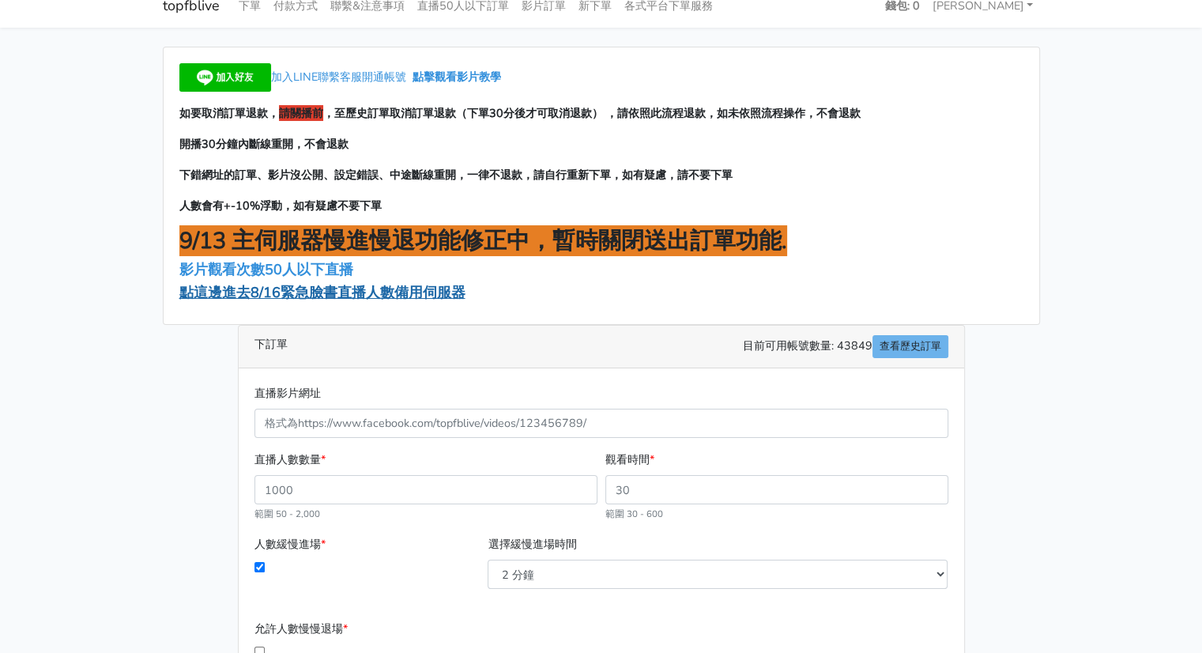
scroll to position [0, 0]
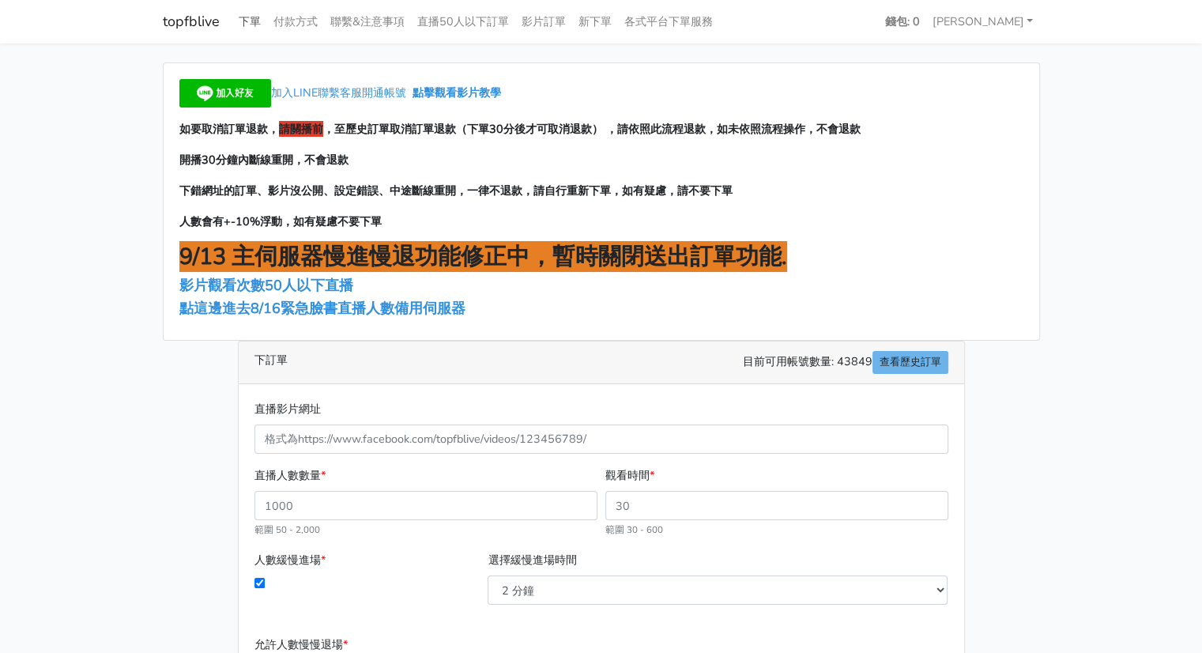
click at [261, 26] on link "下單" at bounding box center [249, 21] width 35 height 31
click at [195, 20] on link "topfblive" at bounding box center [191, 21] width 57 height 31
